Goal: Task Accomplishment & Management: Manage account settings

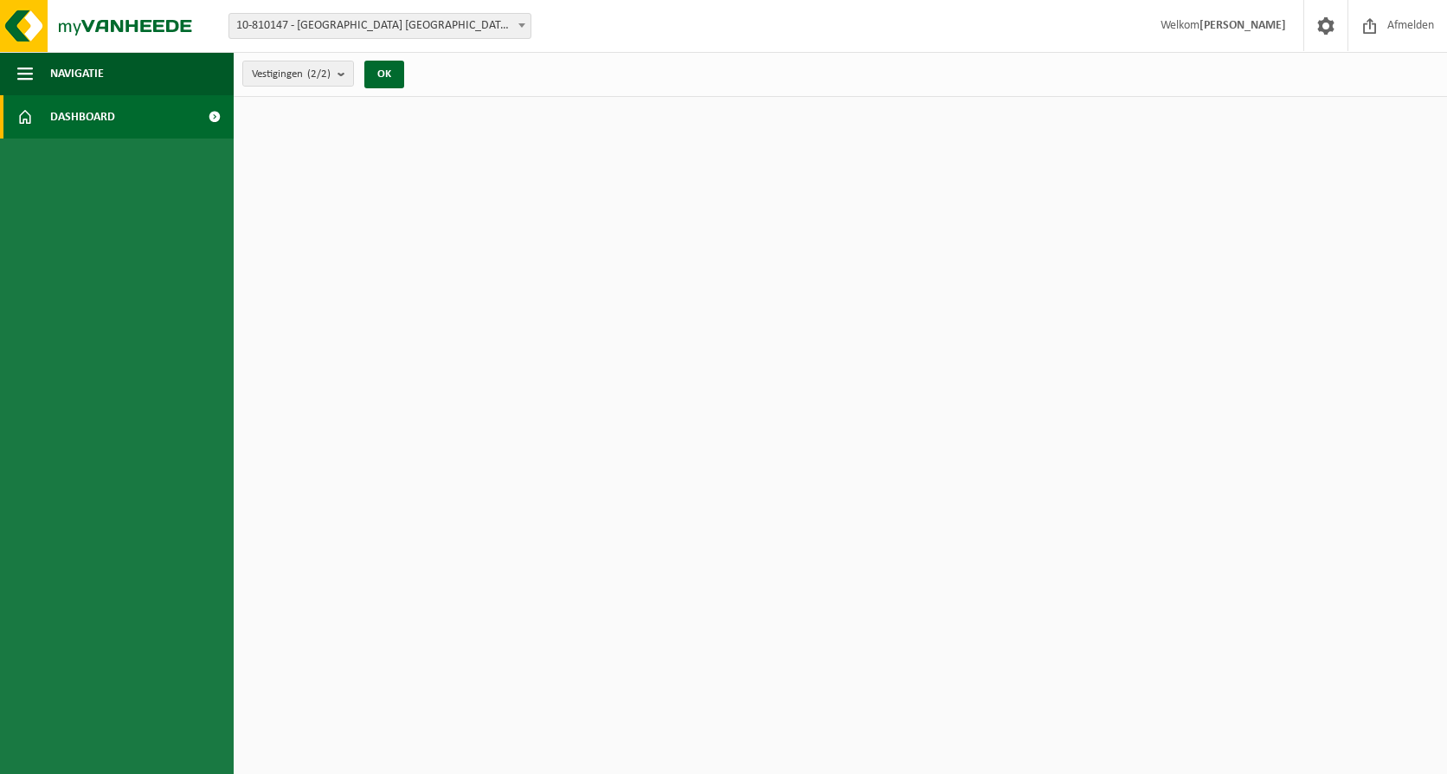
click at [216, 110] on span at bounding box center [214, 116] width 39 height 43
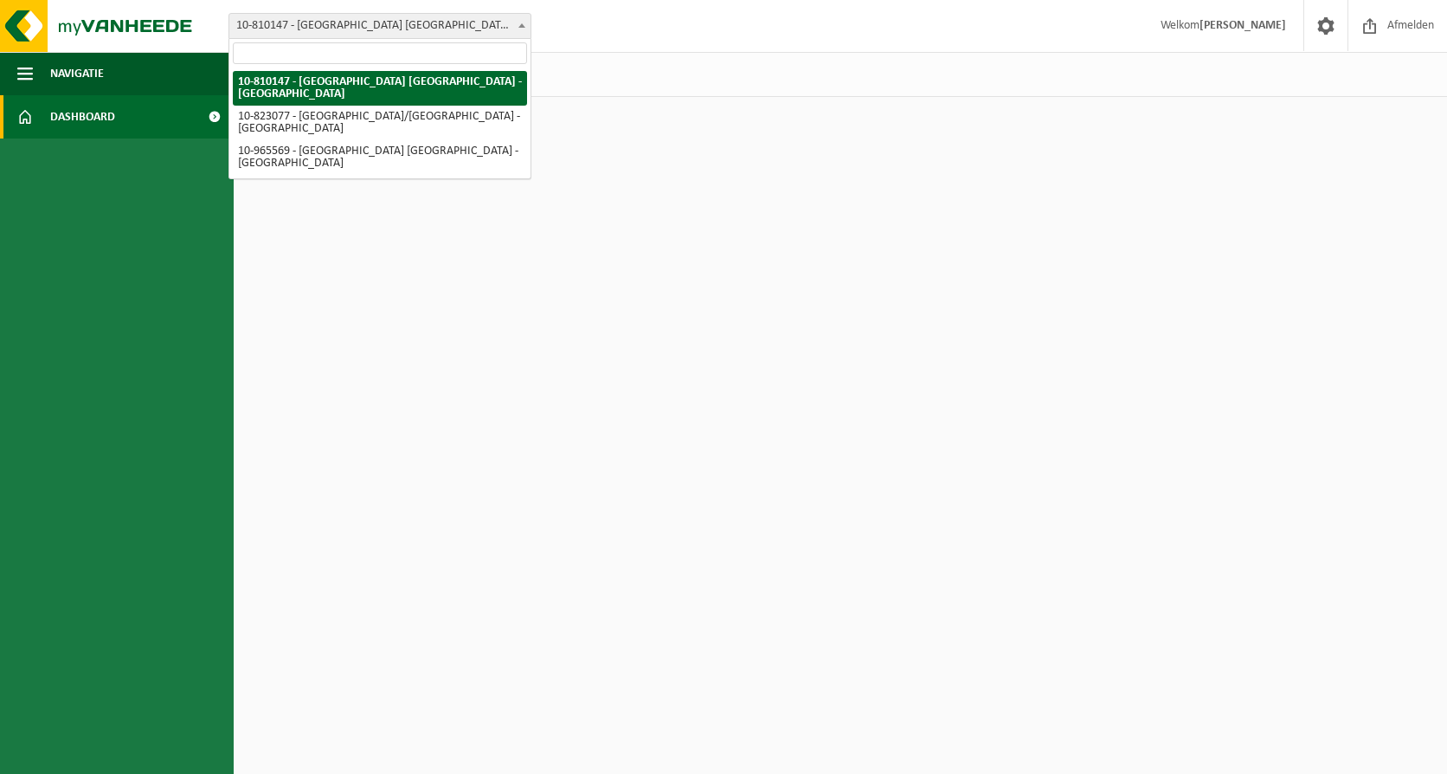
click at [408, 29] on span "10-810147 - [GEOGRAPHIC_DATA] [GEOGRAPHIC_DATA] - [GEOGRAPHIC_DATA]" at bounding box center [379, 26] width 301 height 24
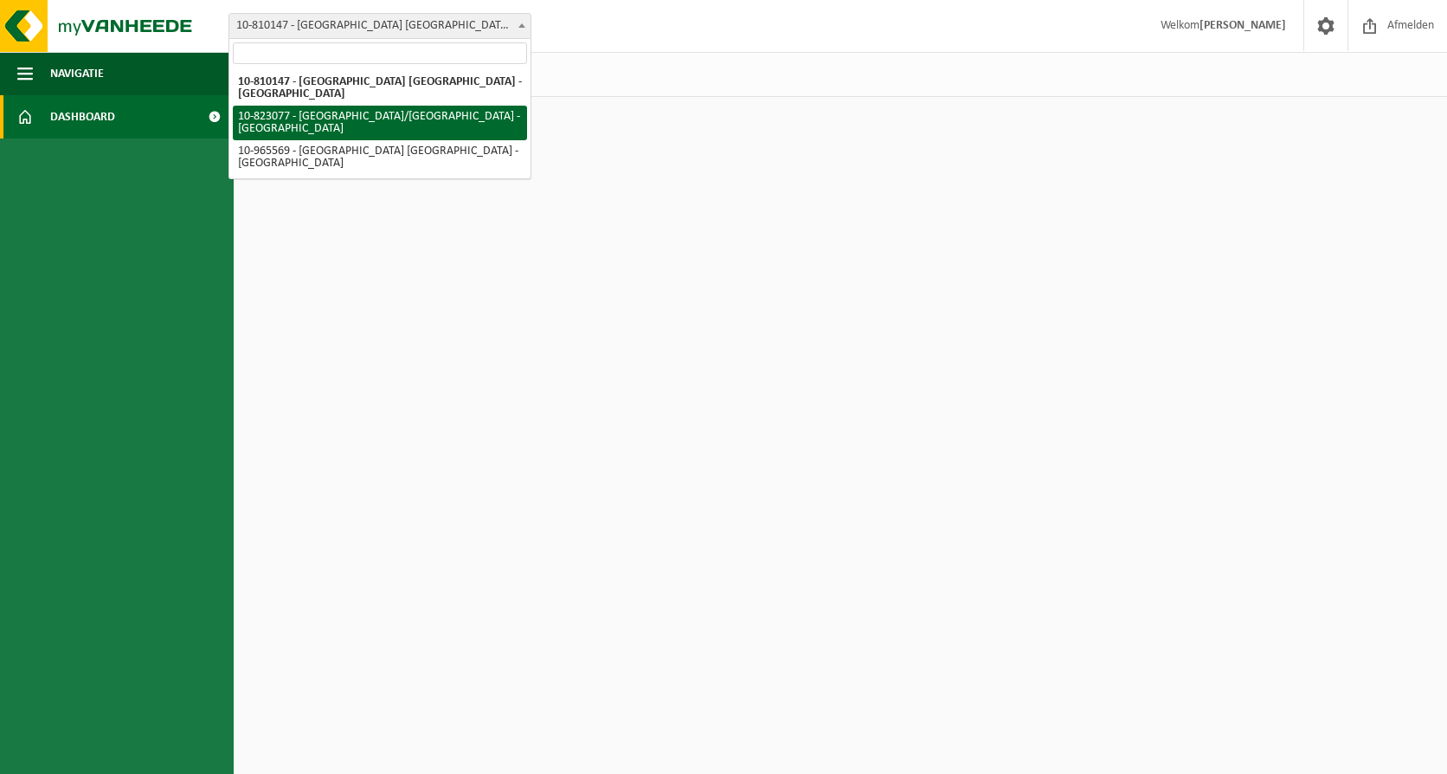
select select "40560"
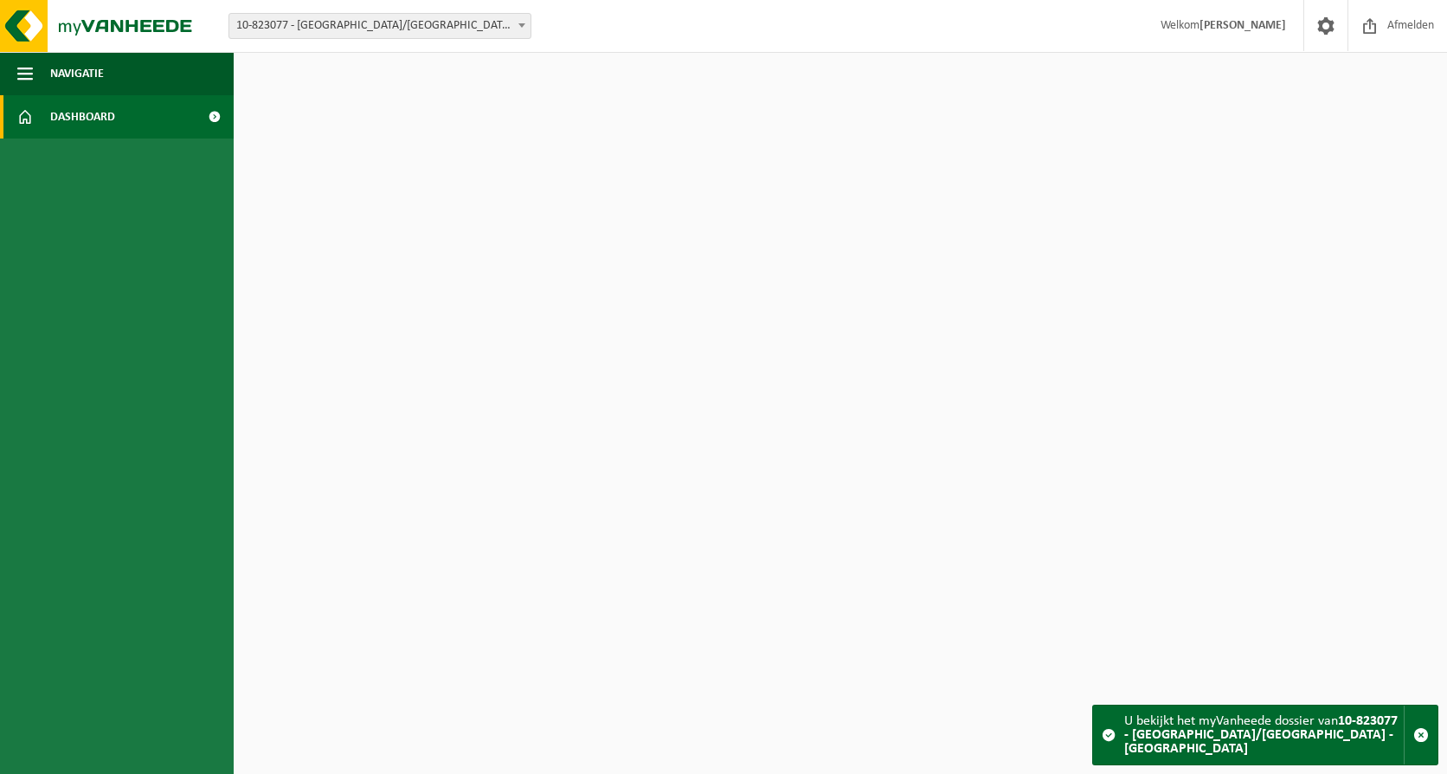
click at [411, 29] on span "10-823077 - [GEOGRAPHIC_DATA]/[GEOGRAPHIC_DATA] - [GEOGRAPHIC_DATA]" at bounding box center [379, 26] width 301 height 24
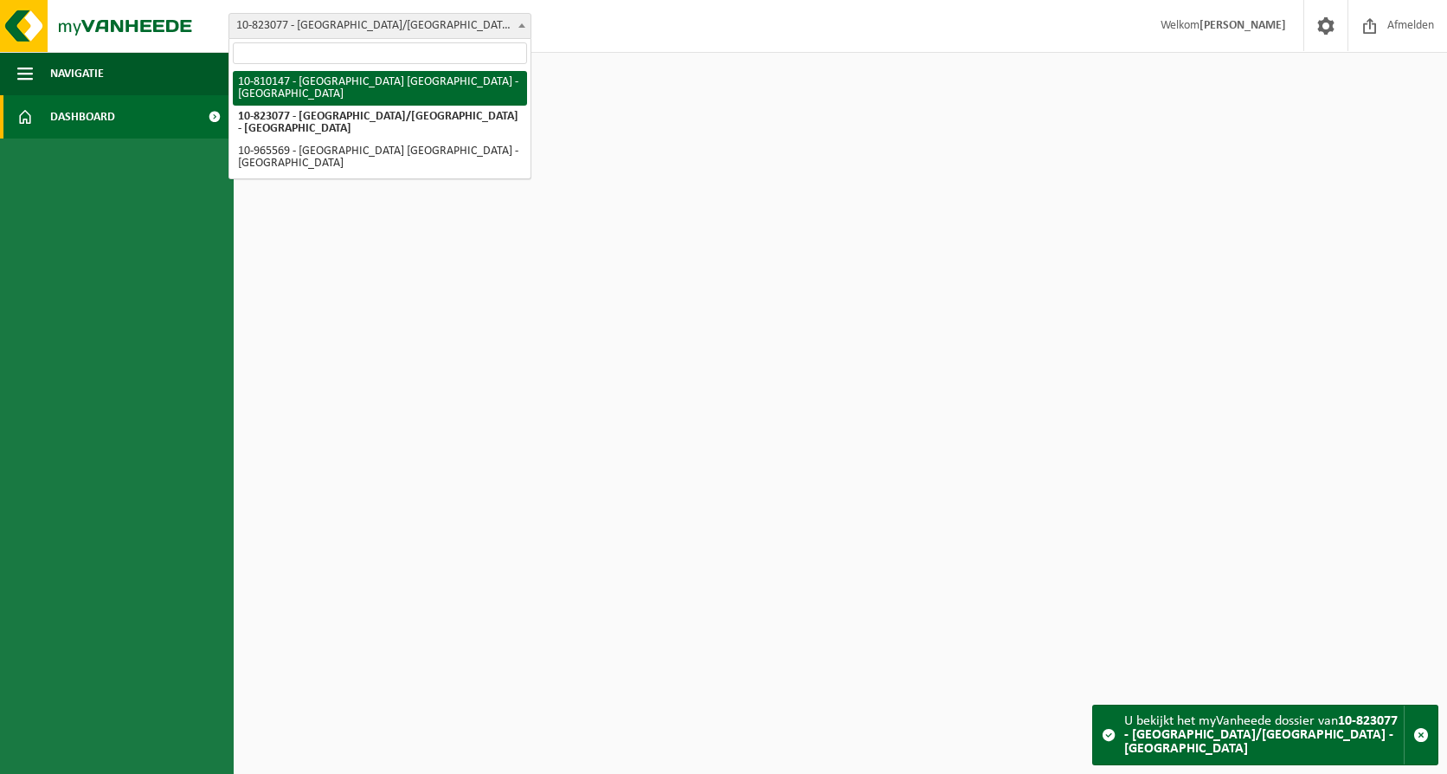
select select "36596"
